Goal: Navigation & Orientation: Go to known website

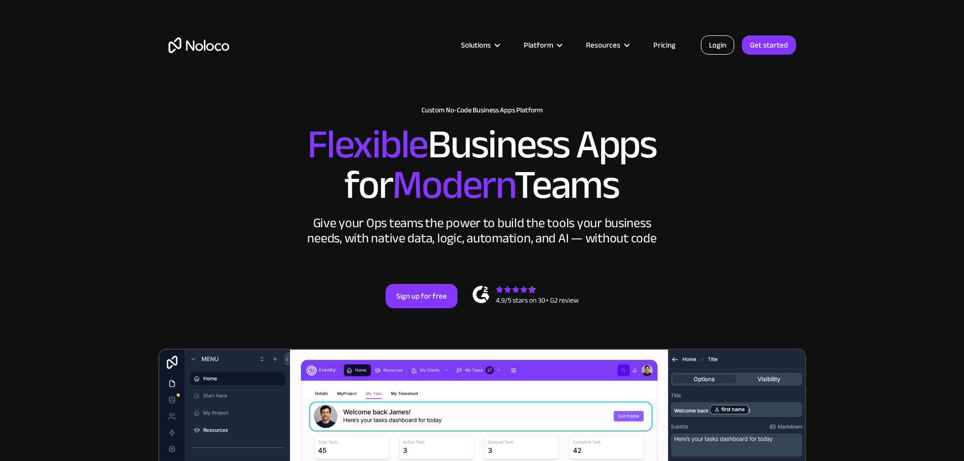
click at [721, 49] on link "Login" at bounding box center [717, 44] width 33 height 19
